Goal: Transaction & Acquisition: Purchase product/service

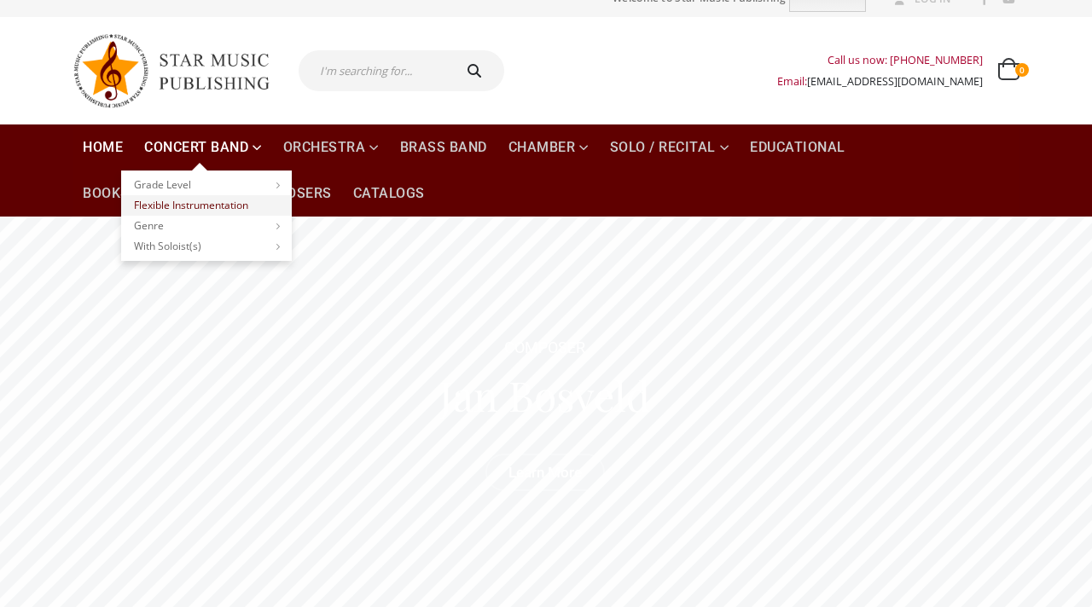
scroll to position [23, 0]
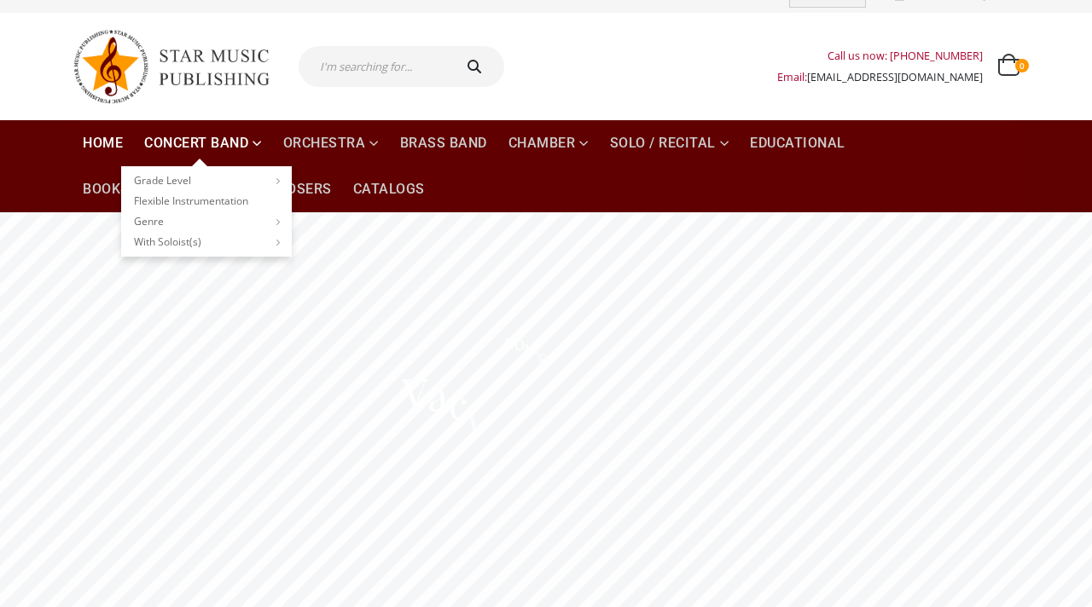
click at [242, 138] on link "Concert Band" at bounding box center [203, 143] width 138 height 46
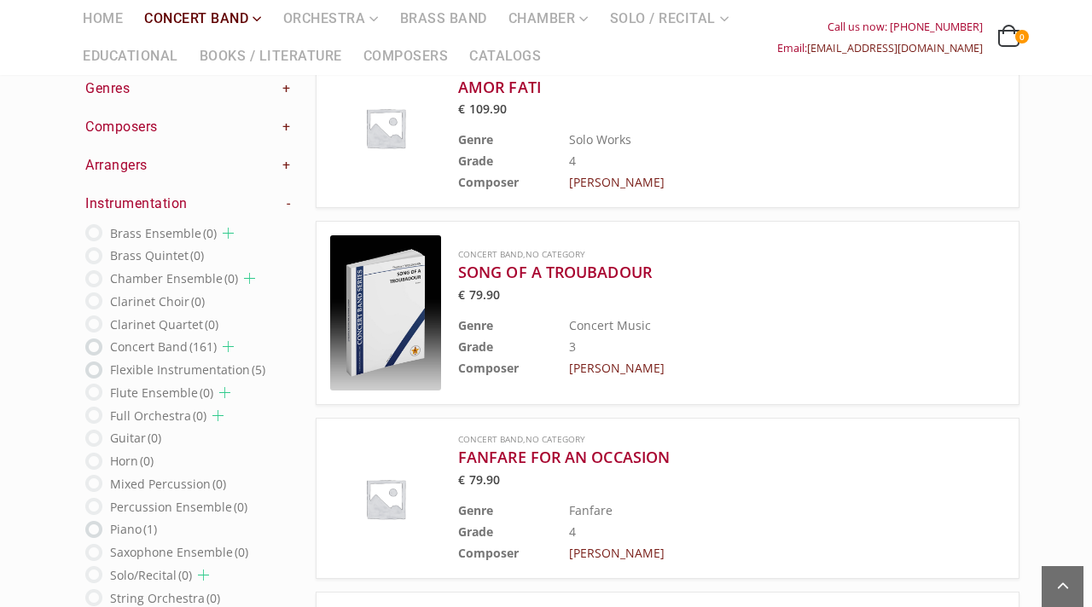
scroll to position [228, 0]
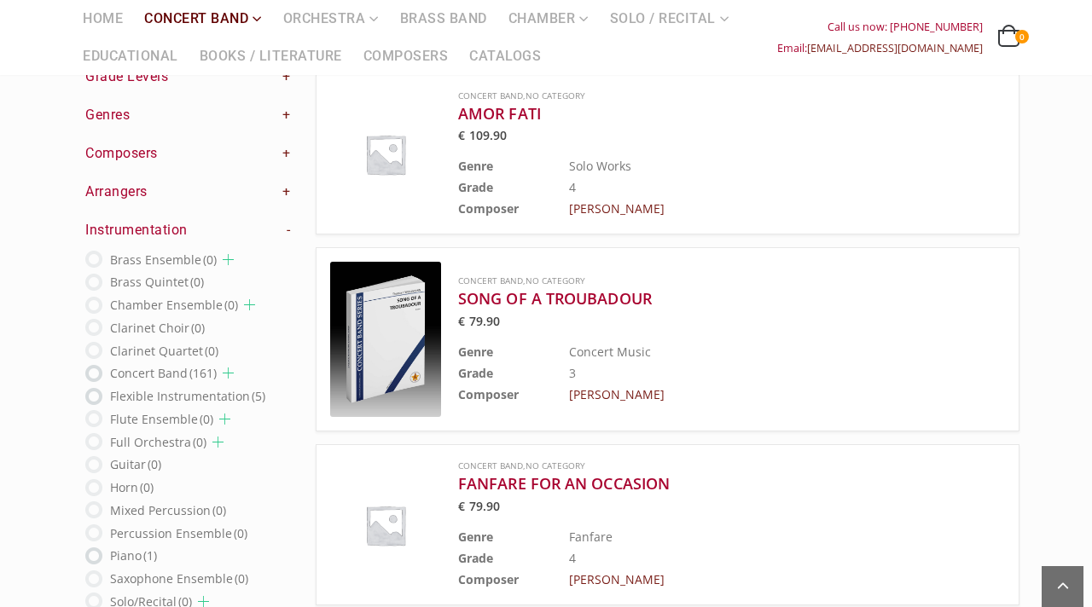
click at [188, 155] on h4 "Composers +" at bounding box center [187, 153] width 205 height 19
click at [122, 160] on h4 "Composers +" at bounding box center [187, 153] width 205 height 19
click at [282, 151] on link "+" at bounding box center [286, 153] width 9 height 19
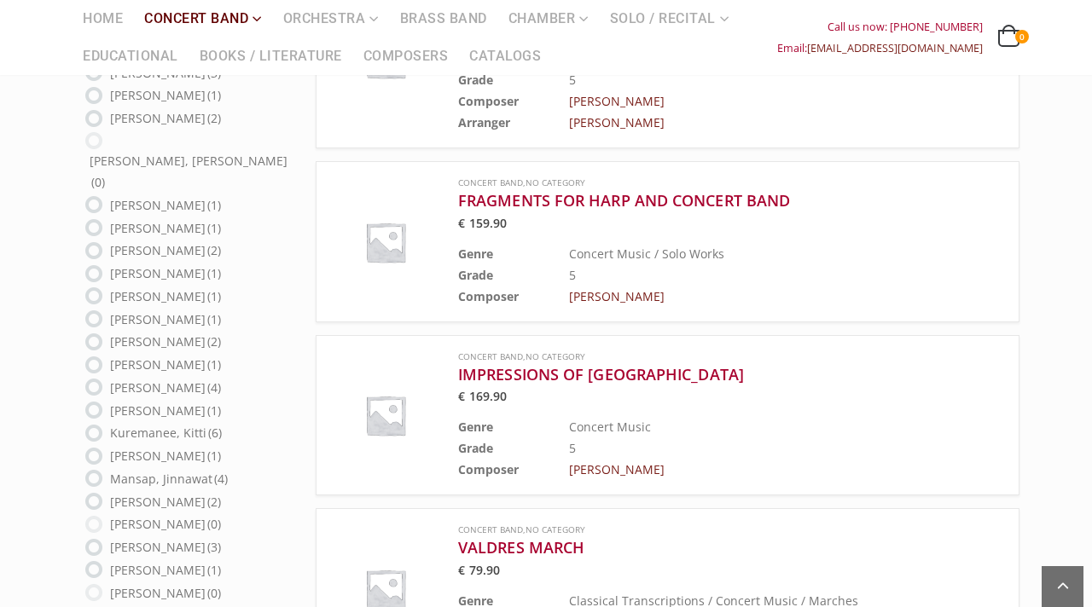
scroll to position [875, 0]
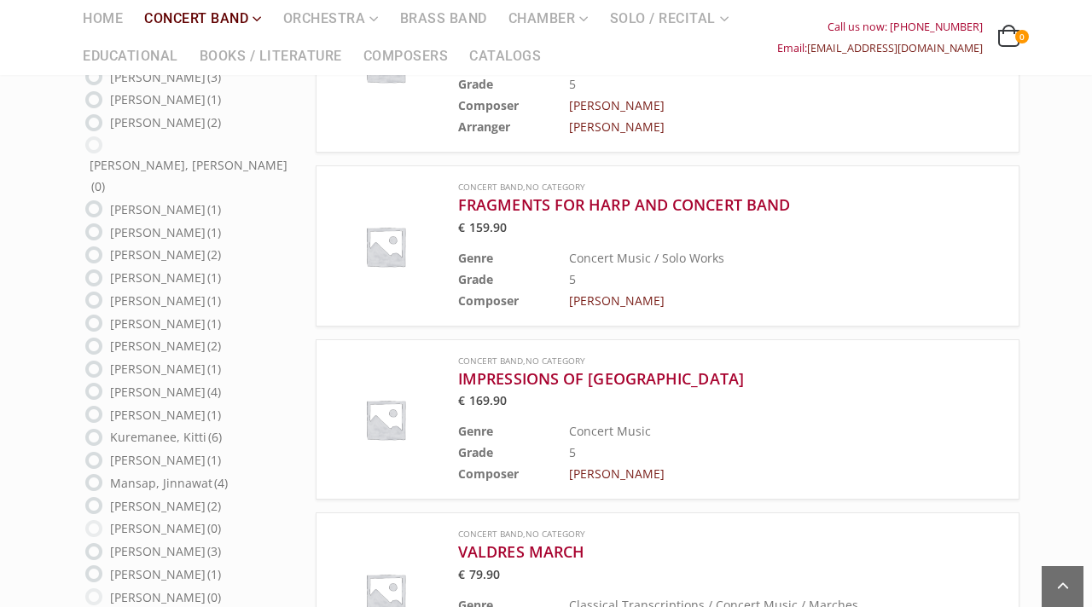
click at [166, 427] on label "Kuremanee, Kitti (6)" at bounding box center [166, 437] width 112 height 21
radio input "true"
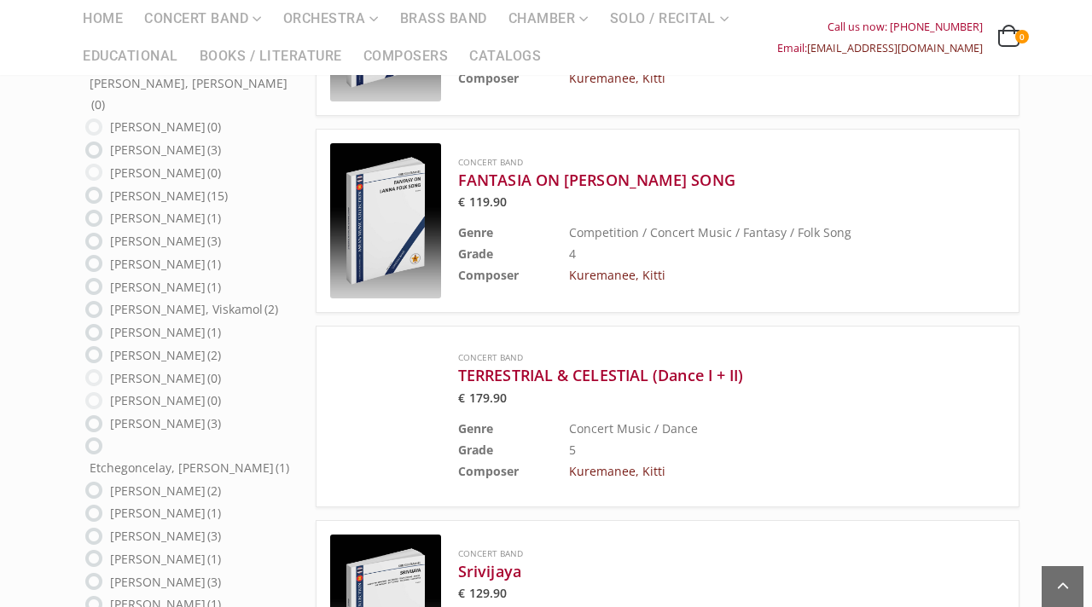
scroll to position [374, 0]
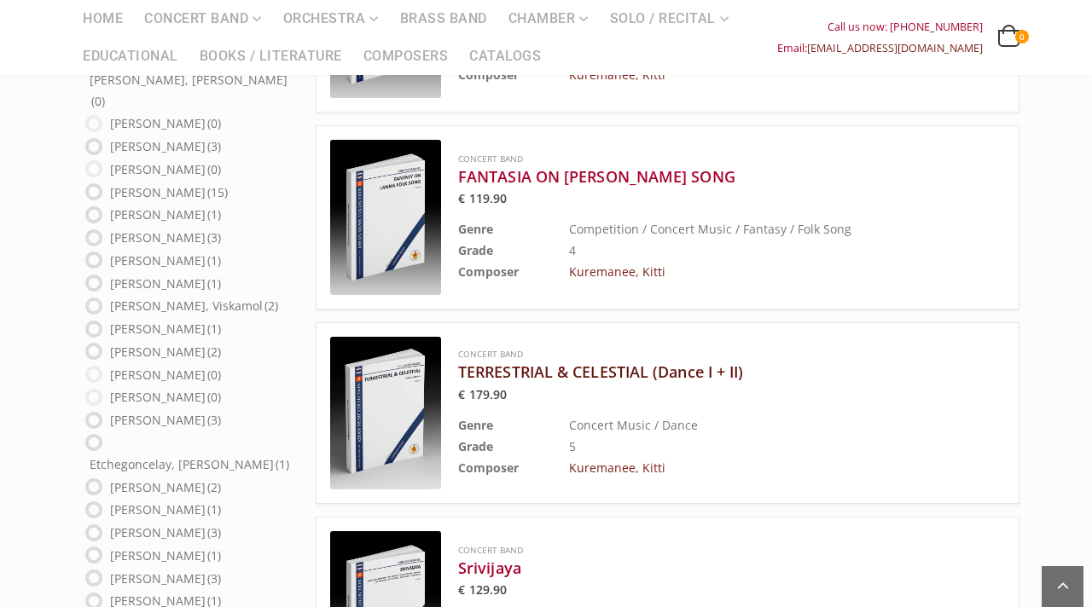
click at [654, 369] on h3 "TERRESTRIAL & CELESTIAL (Dance I + II)" at bounding box center [689, 372] width 462 height 20
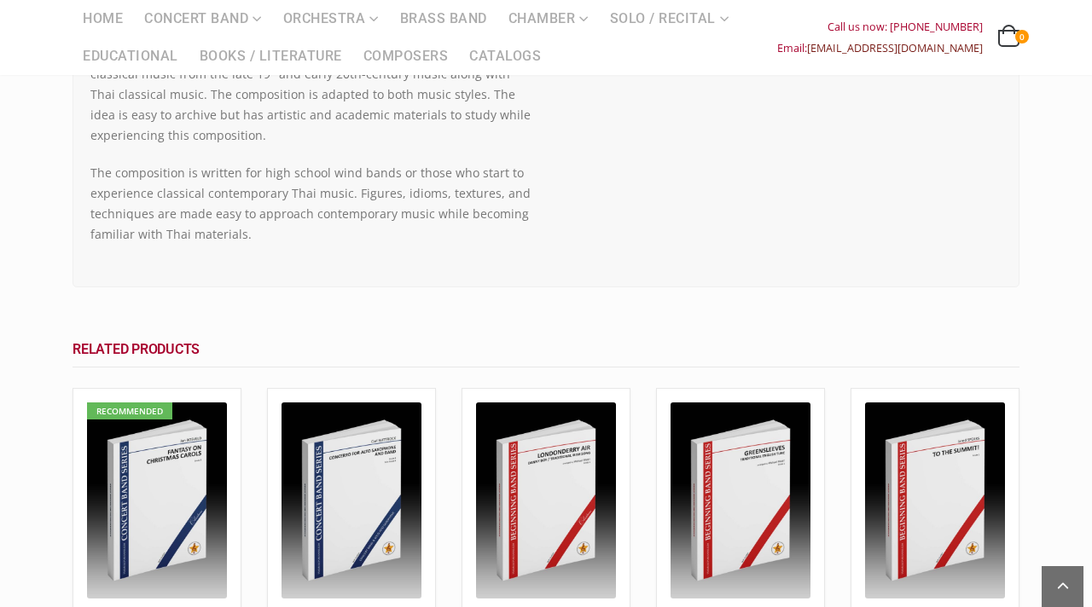
scroll to position [793, 0]
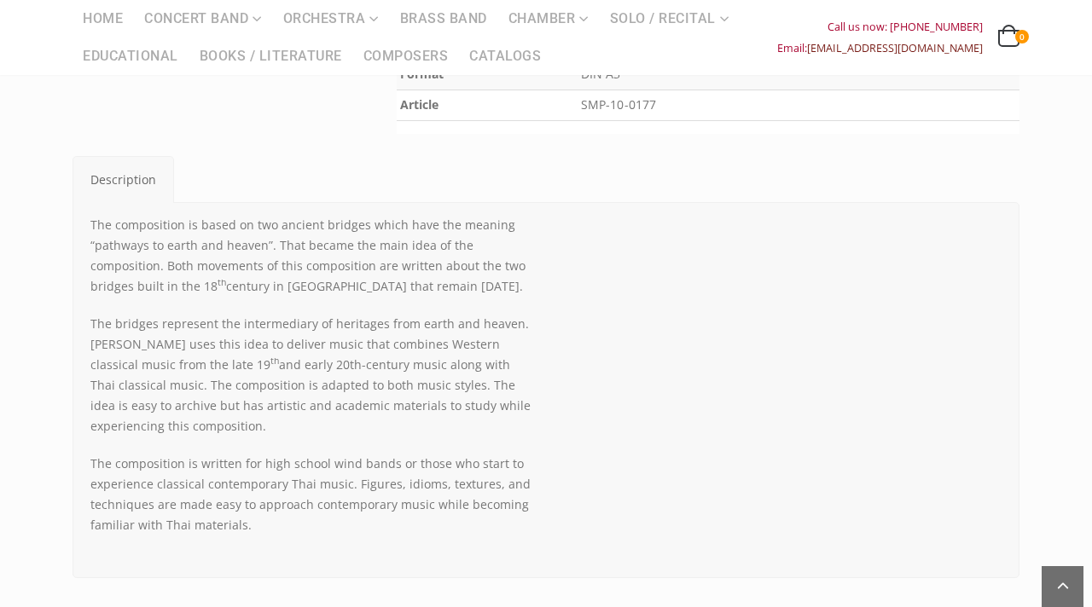
click at [0, 262] on div "FULL PHASE OF THE MOON TWO DANCES TERRESTRIAL & CELESTIAL (Dance I + II) Choose…" at bounding box center [546, 291] width 1092 height 1696
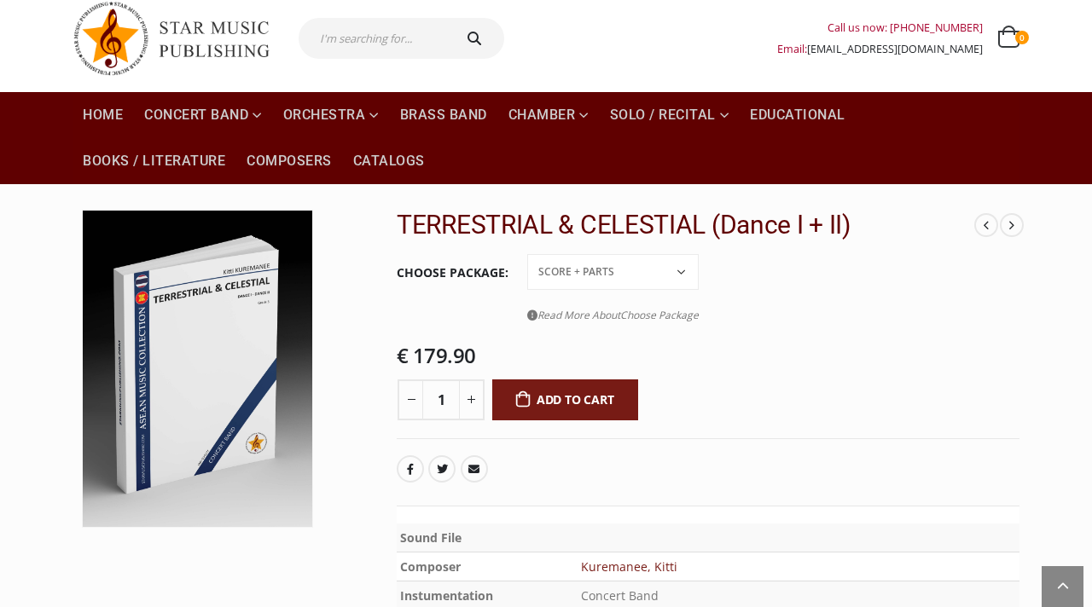
scroll to position [0, 0]
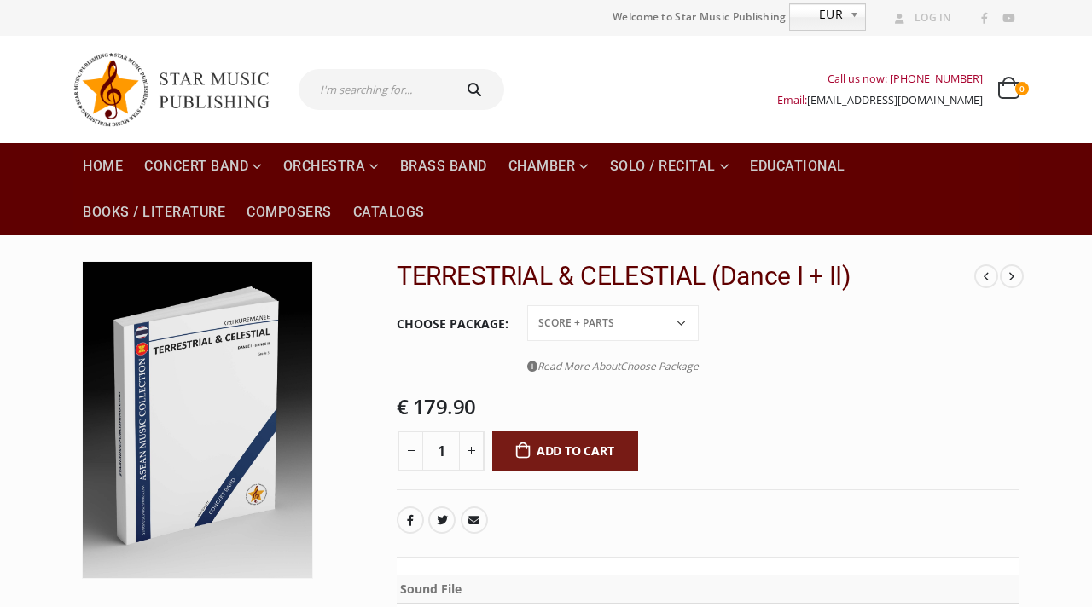
click at [668, 329] on select "Conductor Score PDF File Score + Parts Score + Parts + PDF File" at bounding box center [612, 323] width 171 height 36
click at [527, 305] on select "Conductor Score PDF File Score + Parts Score + Parts + PDF File" at bounding box center [612, 323] width 171 height 36
click at [662, 327] on select "Conductor Score PDF File Score + Parts Score + Parts + PDF File" at bounding box center [612, 323] width 171 height 36
click at [527, 305] on select "Conductor Score PDF File Score + Parts Score + Parts + PDF File" at bounding box center [612, 323] width 171 height 36
click at [653, 324] on select "Conductor Score PDF File Score + Parts Score + Parts + PDF File" at bounding box center [612, 323] width 171 height 36
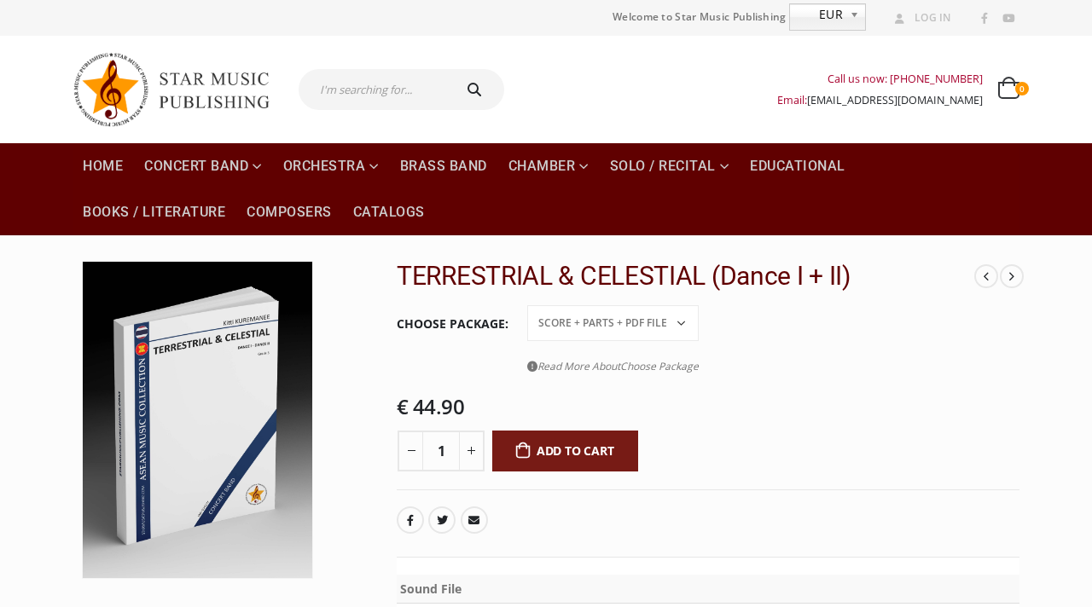
click at [527, 305] on select "Conductor Score PDF File Score + Parts Score + Parts + PDF File" at bounding box center [612, 323] width 171 height 36
click at [649, 338] on select "Conductor Score PDF File Score + Parts Score + Parts + PDF File" at bounding box center [612, 323] width 171 height 36
select select "set-price"
click at [527, 305] on select "Conductor Score PDF File Score + Parts Score + Parts + PDF File" at bounding box center [612, 323] width 171 height 36
